Goal: Check status: Check status

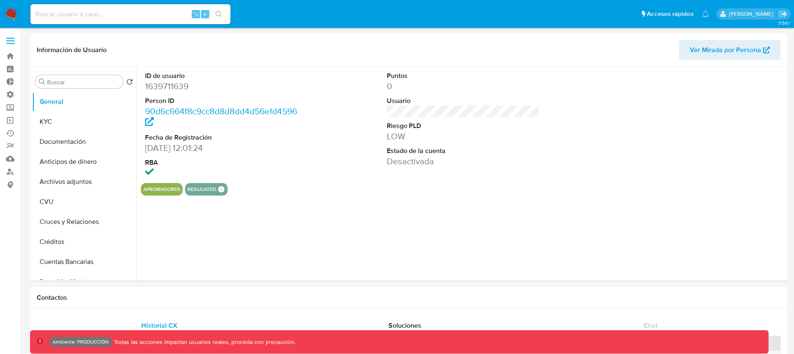
select select "10"
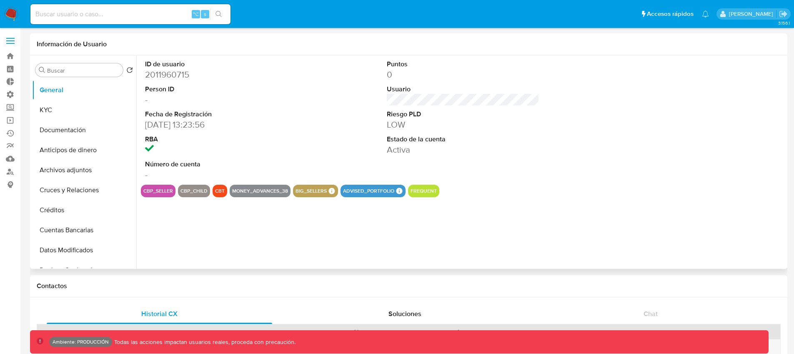
select select "10"
drag, startPoint x: 217, startPoint y: 192, endPoint x: 222, endPoint y: 192, distance: 5.4
click at [222, 192] on button "cbt" at bounding box center [220, 190] width 10 height 3
click at [69, 97] on button "General" at bounding box center [80, 90] width 97 height 20
click at [70, 108] on button "KYC" at bounding box center [80, 110] width 97 height 20
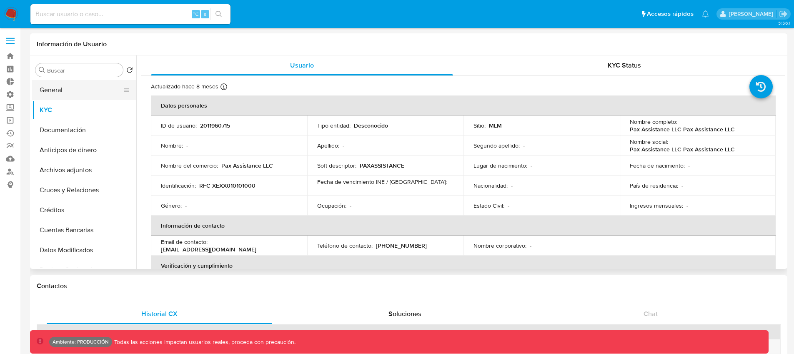
click at [72, 92] on button "General" at bounding box center [80, 90] width 97 height 20
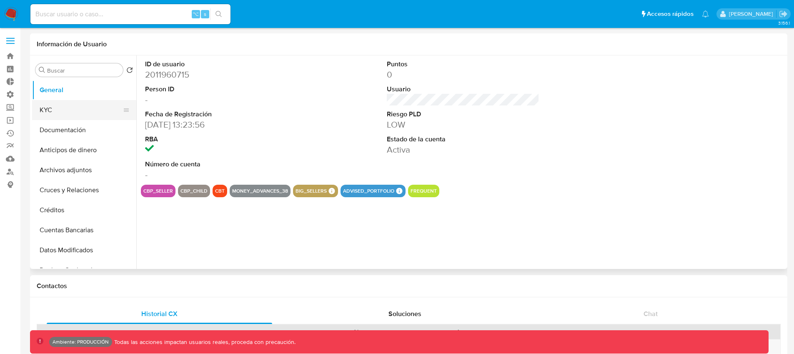
click at [82, 107] on button "KYC" at bounding box center [80, 110] width 97 height 20
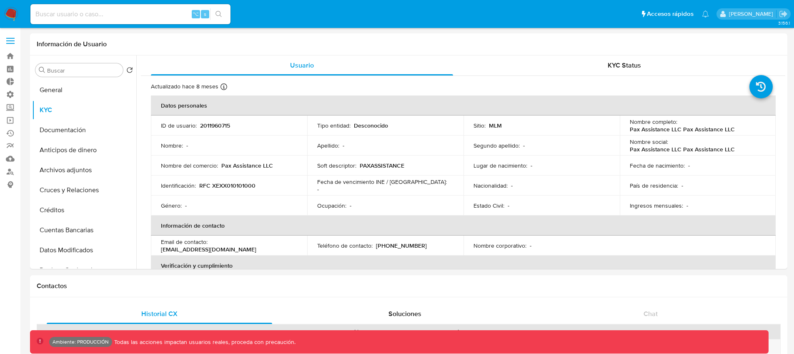
click at [84, 17] on input at bounding box center [130, 14] width 200 height 11
paste input "2011960273"
type input "2011960273"
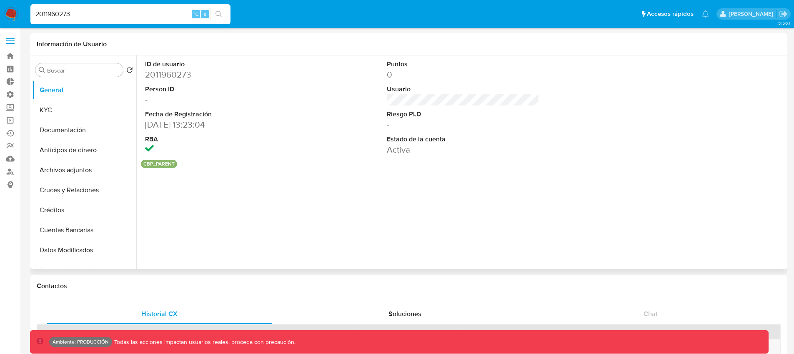
select select "10"
click at [65, 110] on button "KYC" at bounding box center [80, 110] width 97 height 20
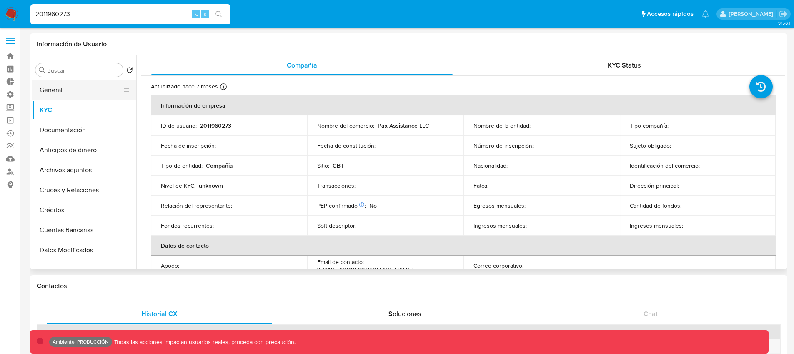
click at [66, 92] on button "General" at bounding box center [80, 90] width 97 height 20
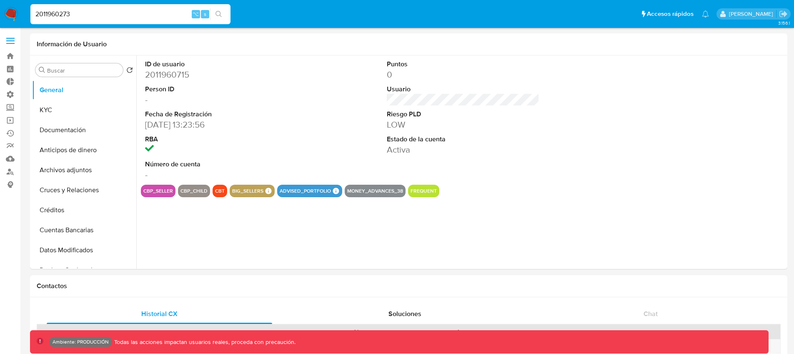
select select "10"
click at [87, 109] on button "KYC" at bounding box center [80, 110] width 97 height 20
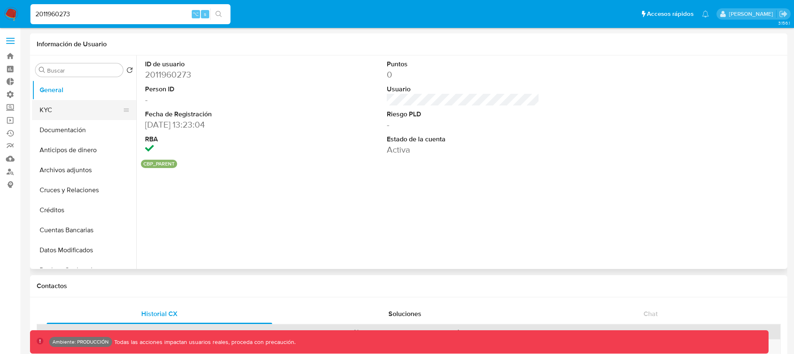
click at [55, 111] on button "KYC" at bounding box center [80, 110] width 97 height 20
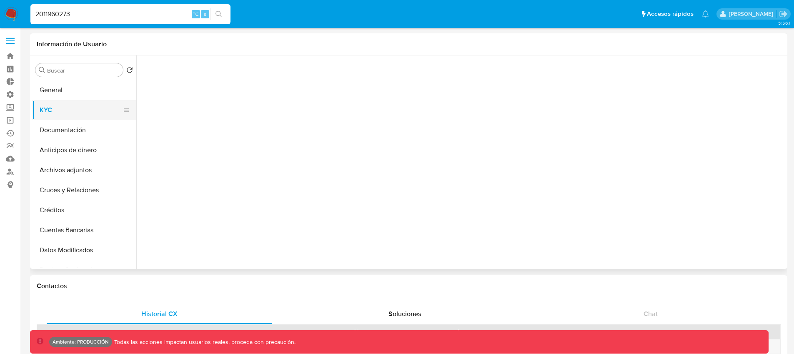
select select "10"
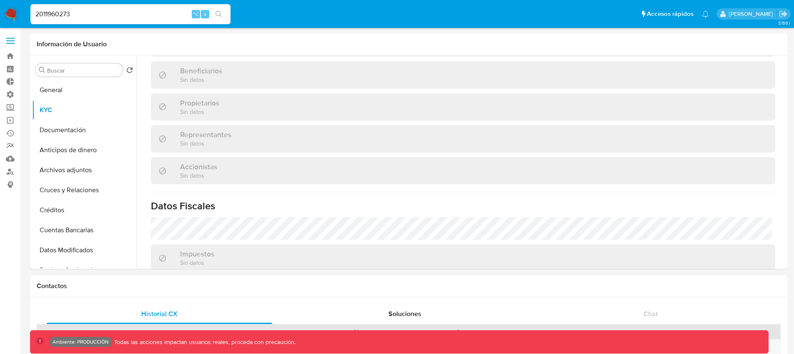
click at [7, 17] on img at bounding box center [11, 14] width 14 height 14
